Goal: Task Accomplishment & Management: Complete application form

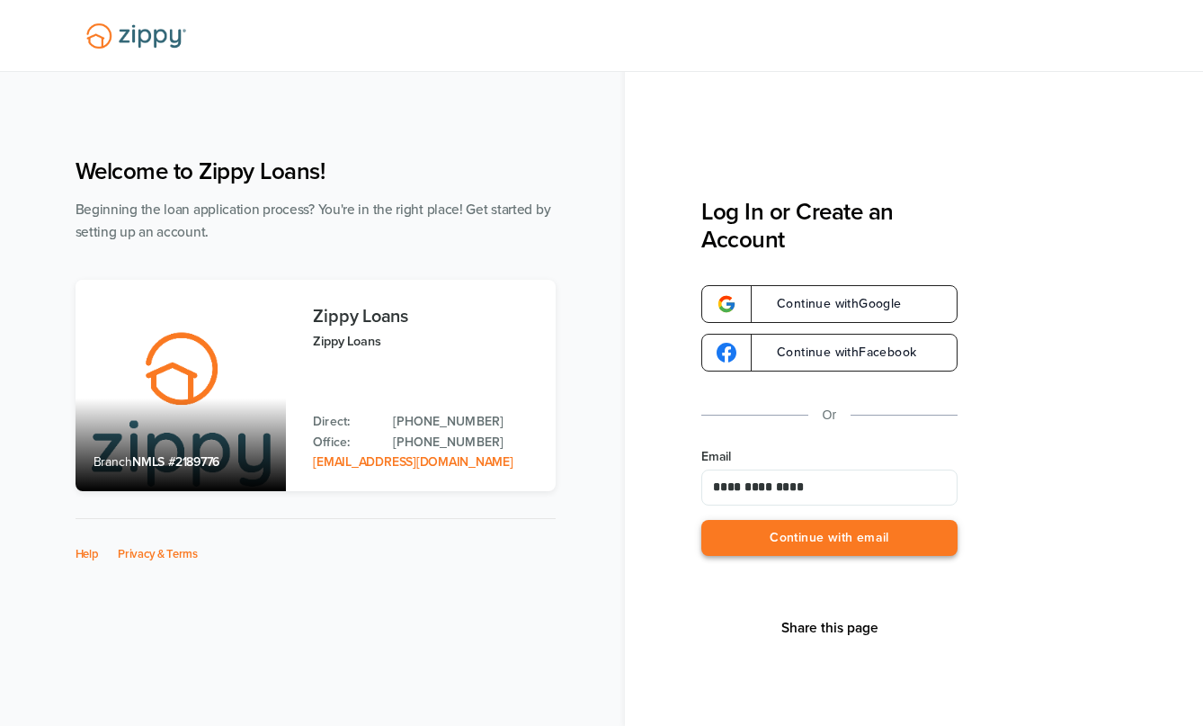
type input "**********"
click at [753, 534] on button "Continue with email" at bounding box center [829, 538] width 256 height 37
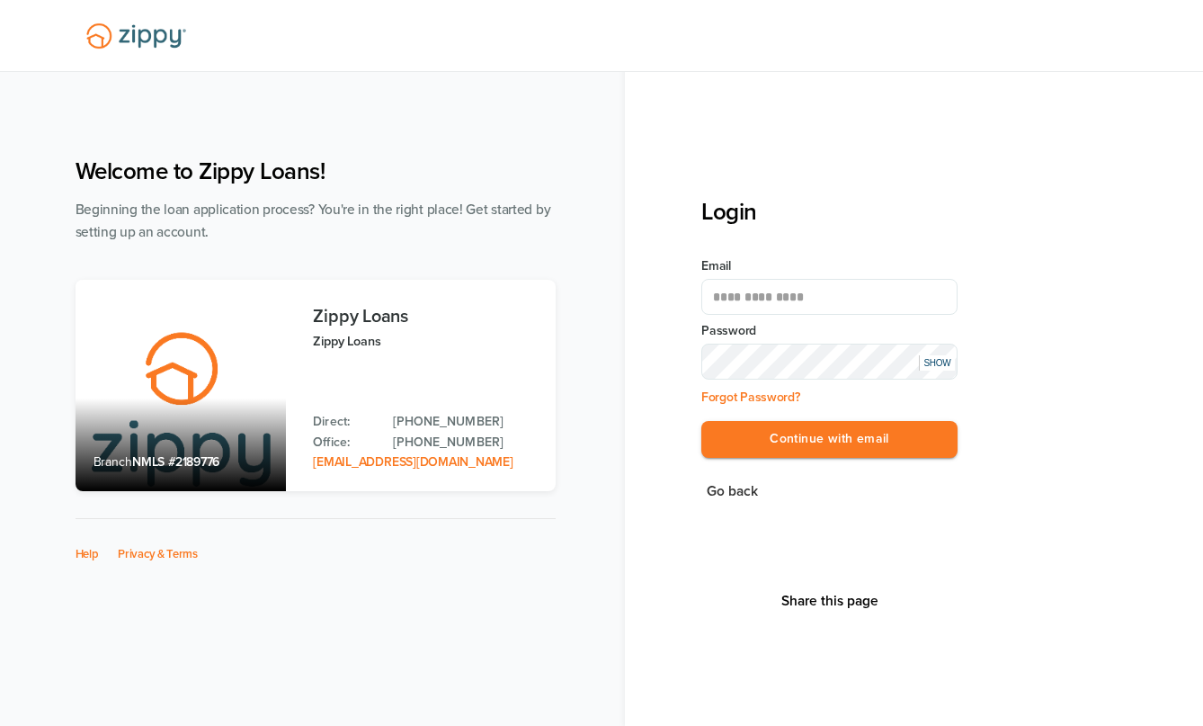
click at [701, 421] on button "Continue with email" at bounding box center [829, 439] width 256 height 37
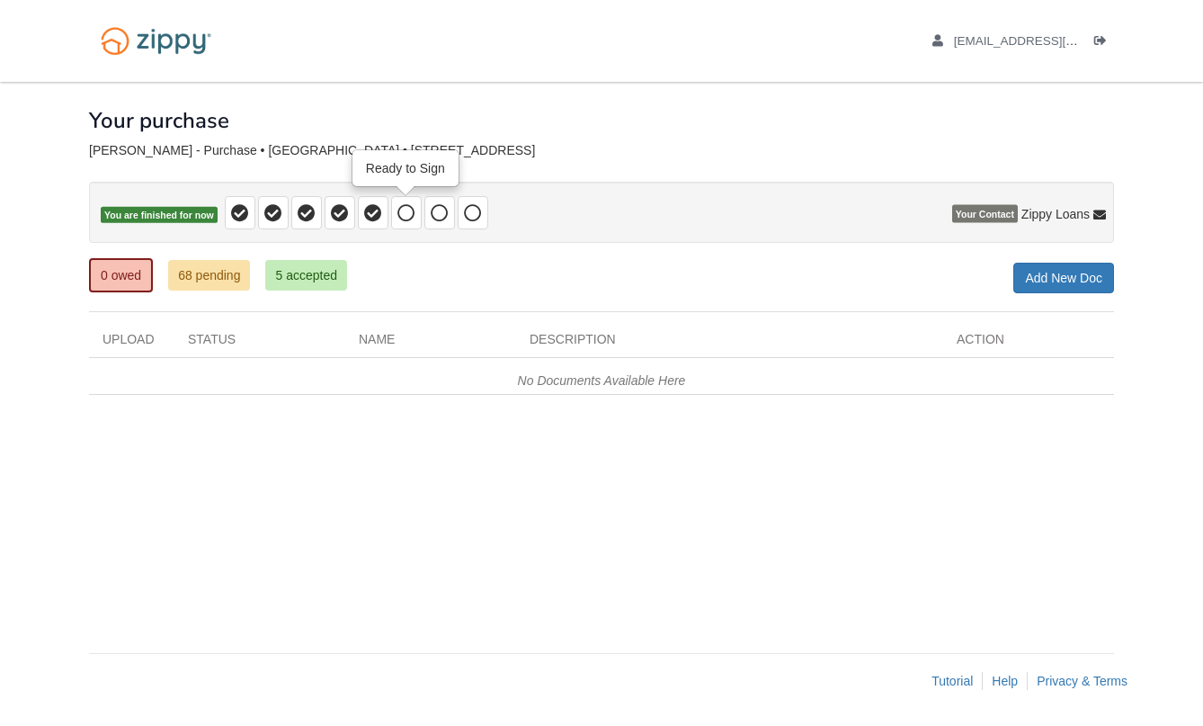
click at [409, 214] on icon at bounding box center [406, 213] width 18 height 18
